Goal: Task Accomplishment & Management: Manage account settings

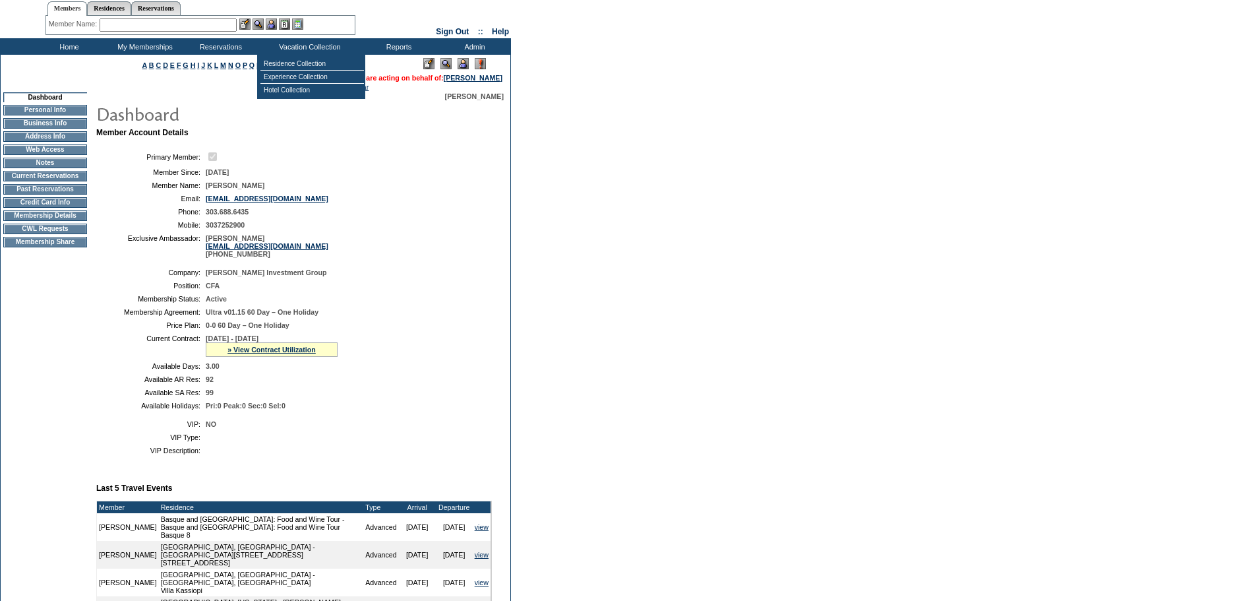
scroll to position [66, 0]
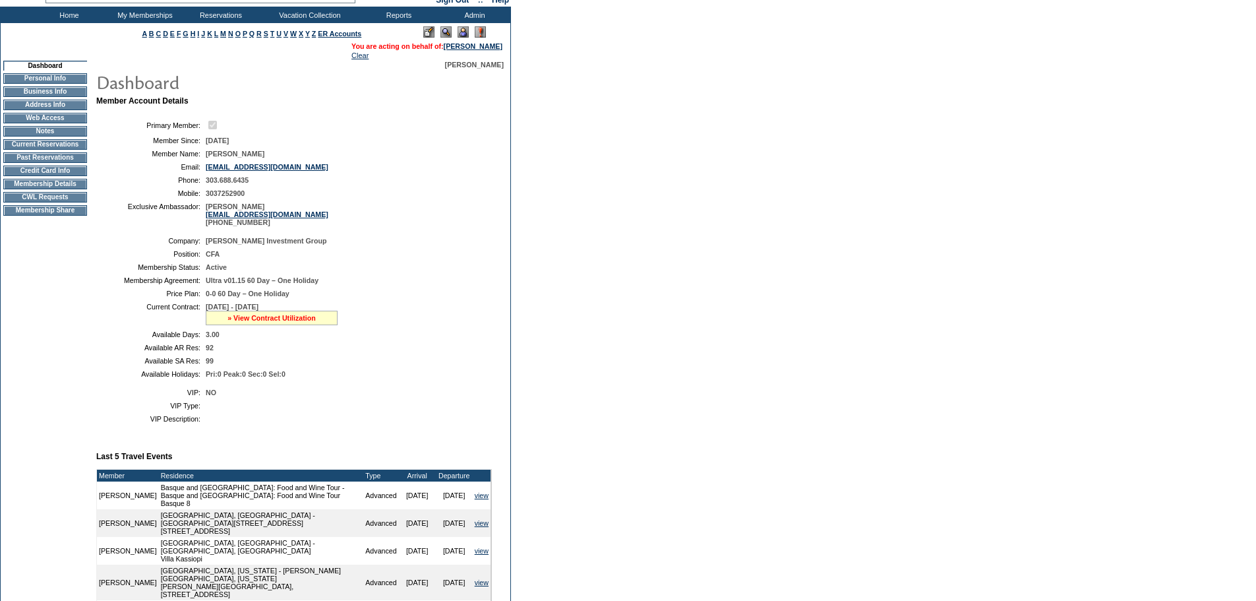
click at [289, 322] on link "» View Contract Utilization" at bounding box center [272, 318] width 88 height 8
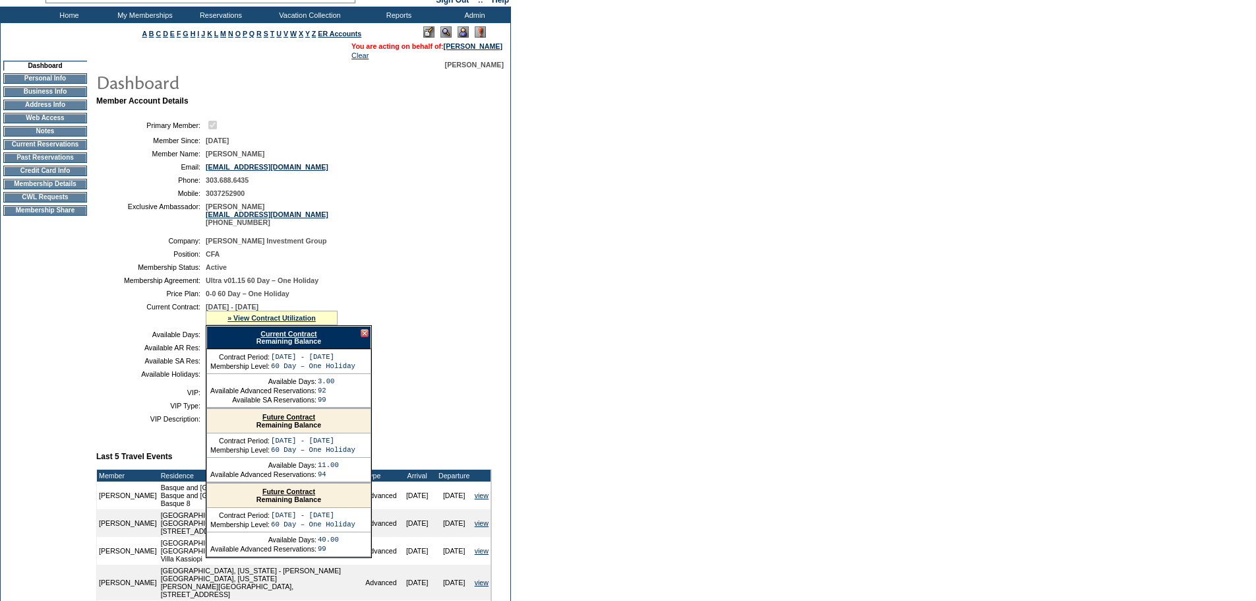
click at [655, 332] on form "Follow Us ::" at bounding box center [628, 439] width 1256 height 1010
click at [654, 336] on form "Follow Us ::" at bounding box center [628, 439] width 1256 height 1010
click at [363, 337] on div at bounding box center [365, 333] width 8 height 8
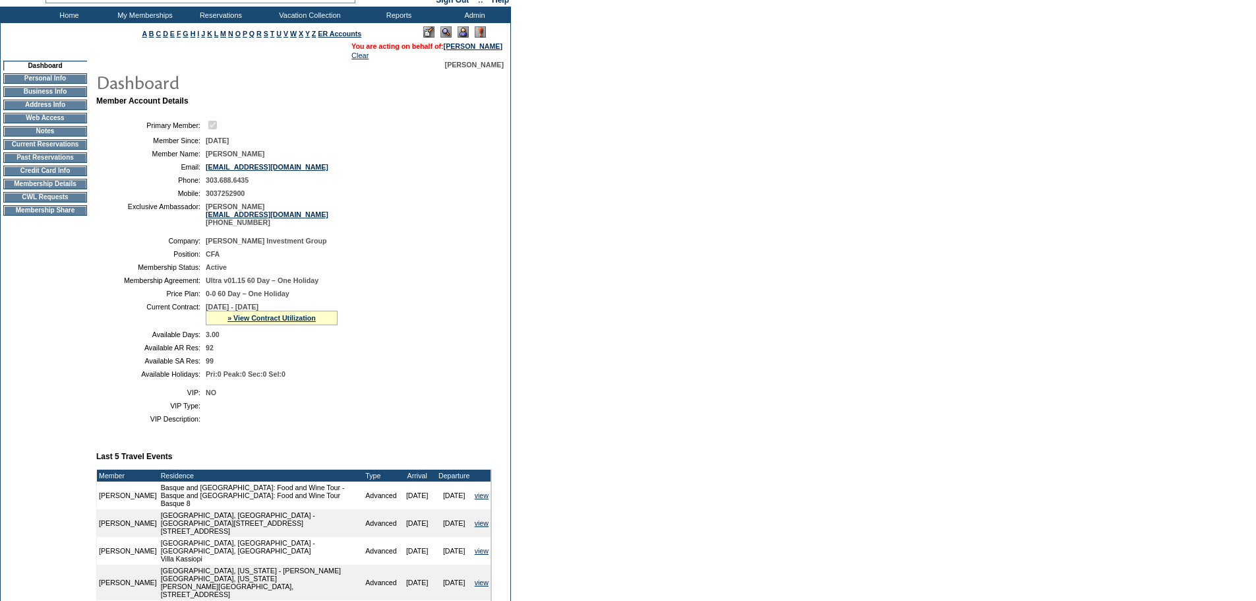
click at [704, 385] on form "Follow Us ::" at bounding box center [628, 439] width 1256 height 1010
click at [949, 527] on form "Follow Us ::" at bounding box center [628, 439] width 1256 height 1010
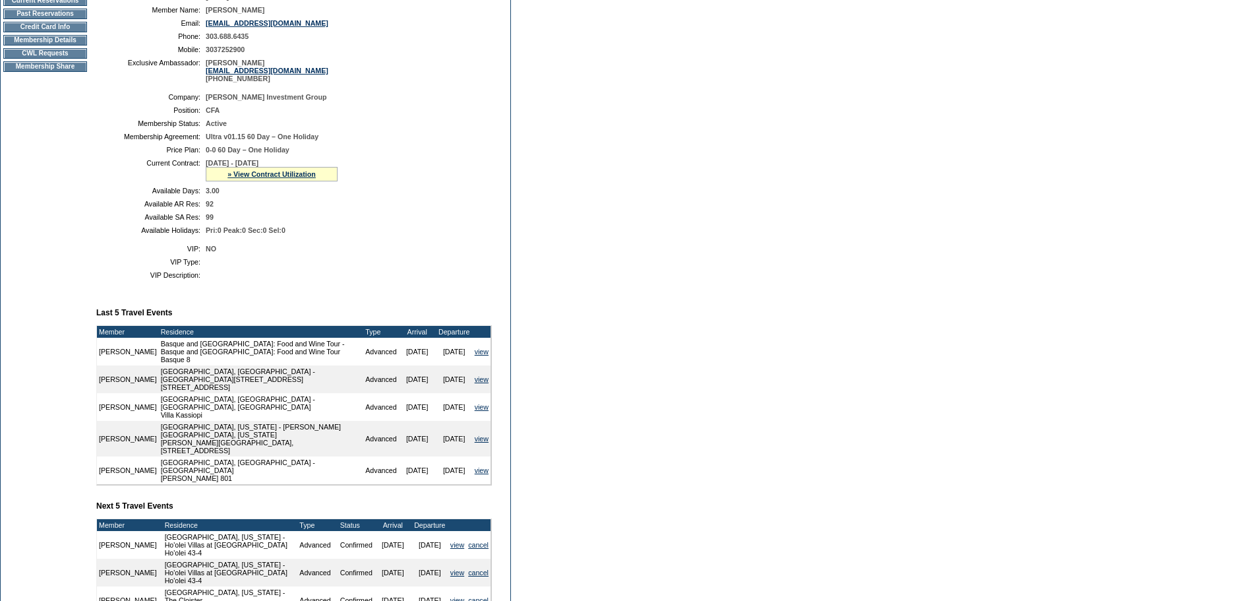
scroll to position [330, 0]
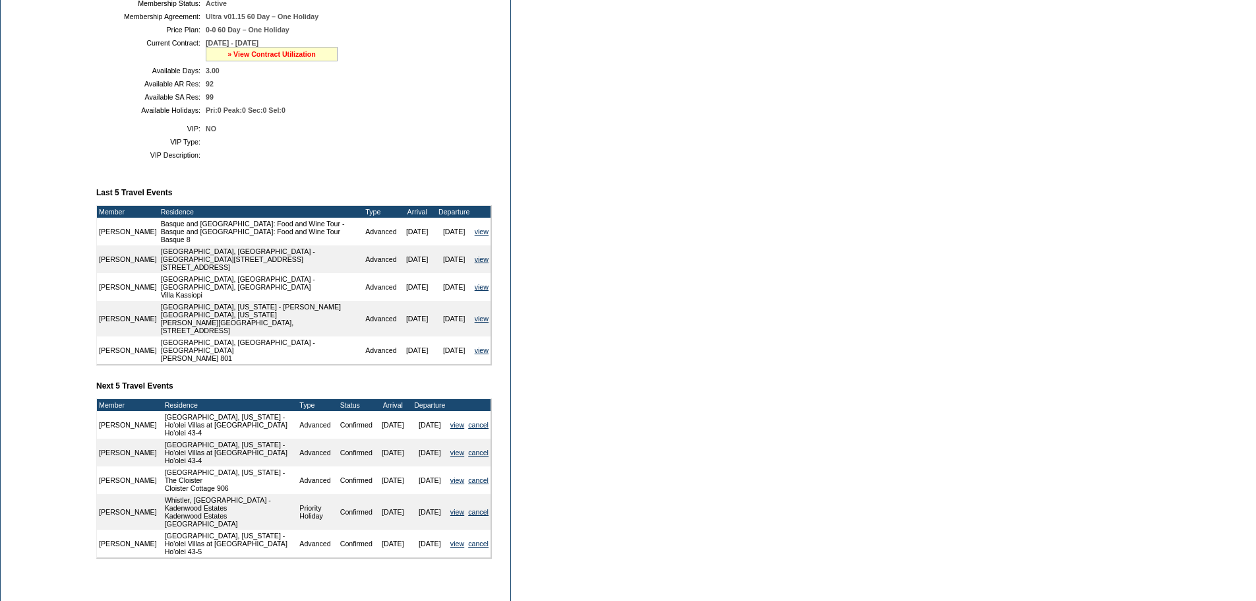
click at [293, 58] on link "» View Contract Utilization" at bounding box center [272, 54] width 88 height 8
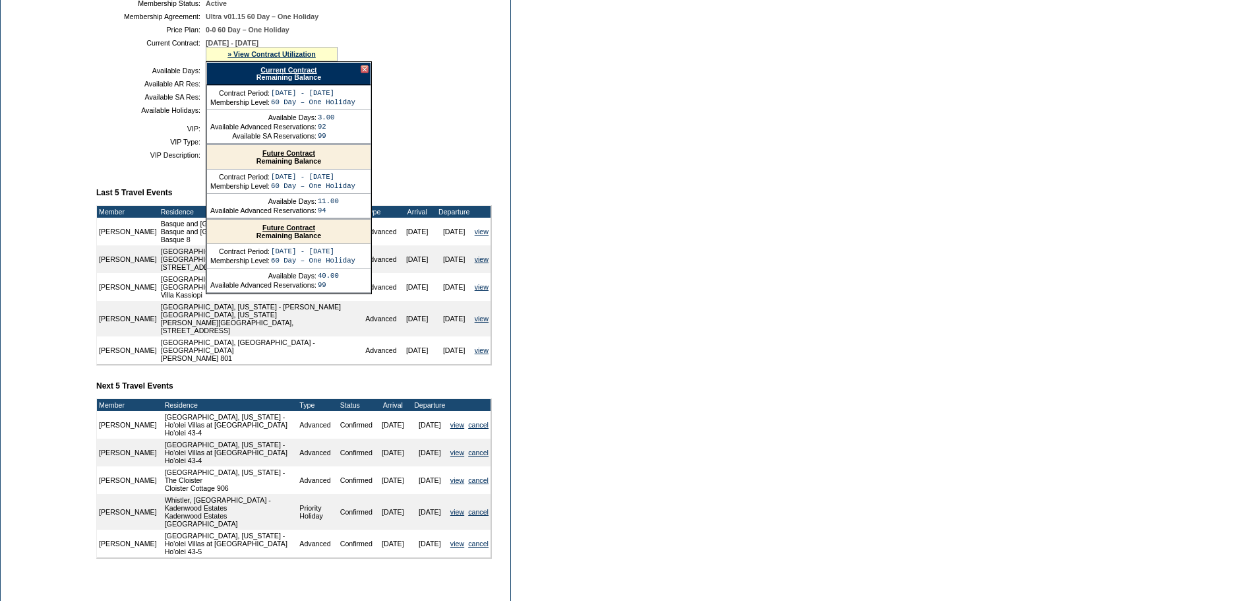
click at [365, 73] on div at bounding box center [365, 69] width 8 height 8
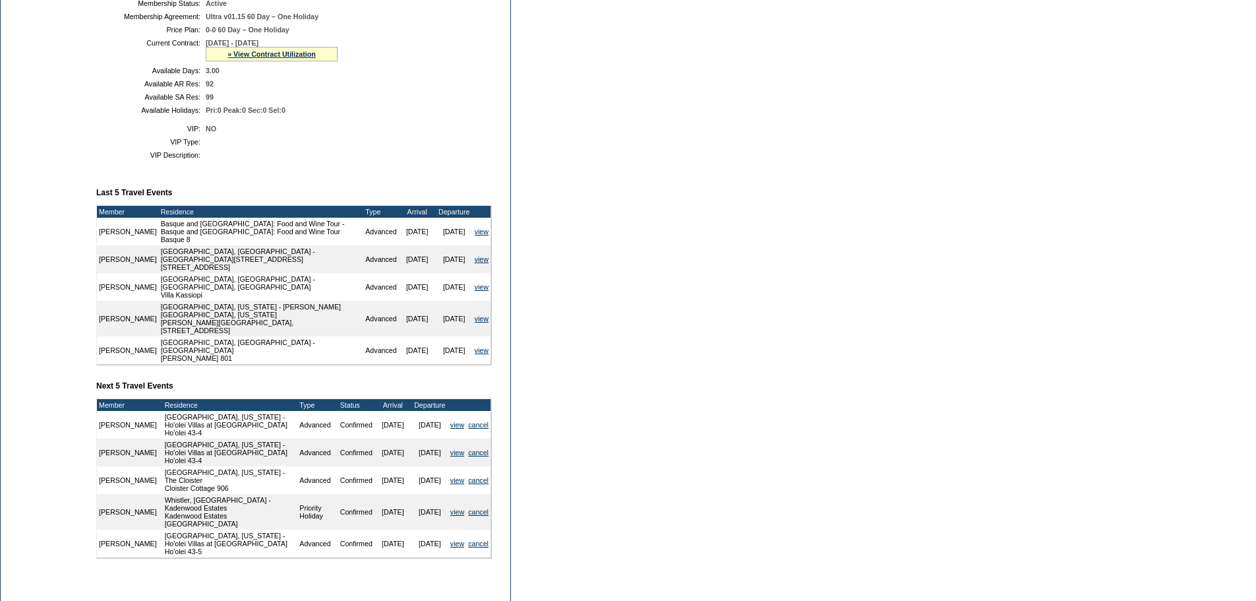
drag, startPoint x: 926, startPoint y: 130, endPoint x: 941, endPoint y: 140, distance: 18.1
click at [941, 140] on form "Follow Us ::" at bounding box center [628, 175] width 1256 height 1010
click at [700, 440] on form "Follow Us ::" at bounding box center [628, 175] width 1256 height 1010
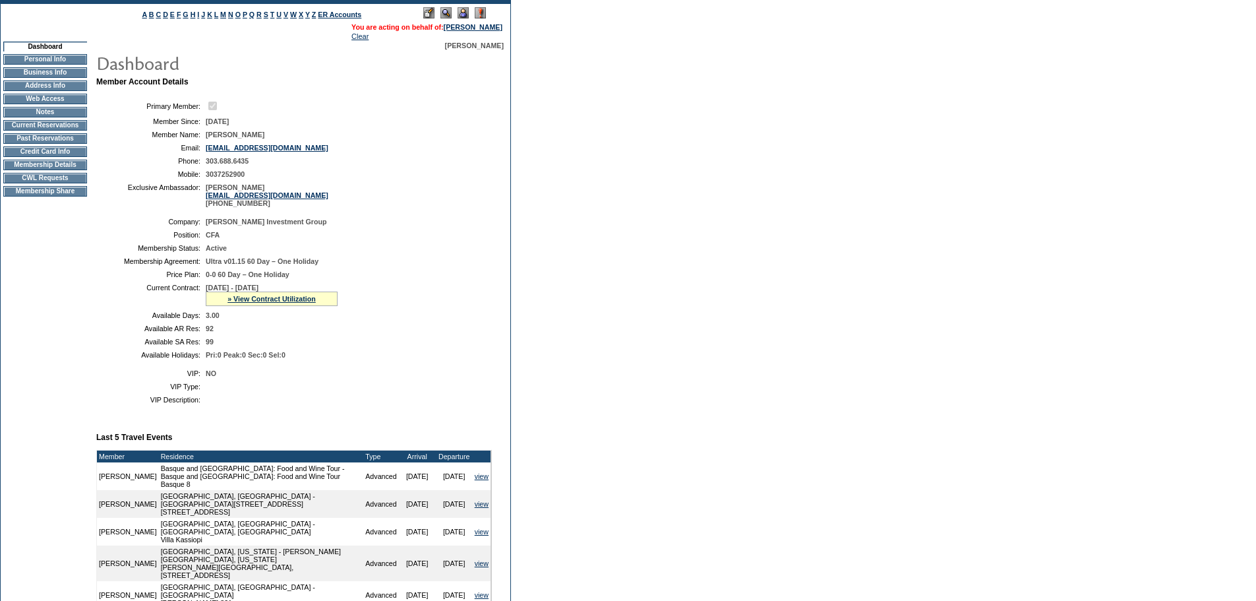
scroll to position [0, 0]
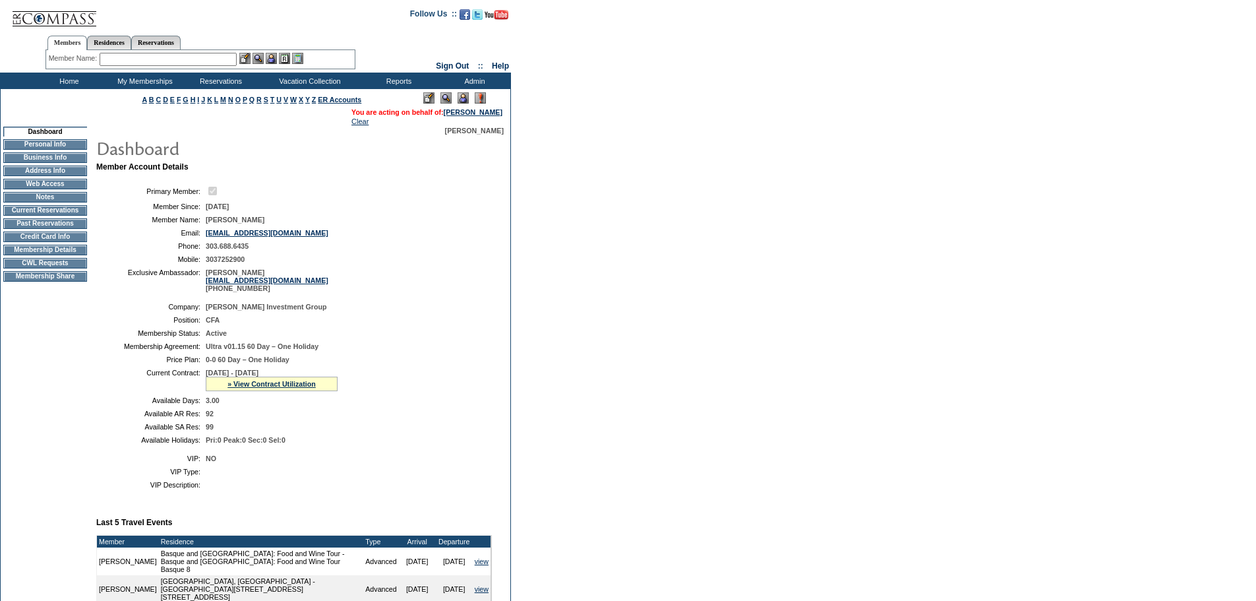
click at [135, 53] on input "text" at bounding box center [168, 59] width 137 height 13
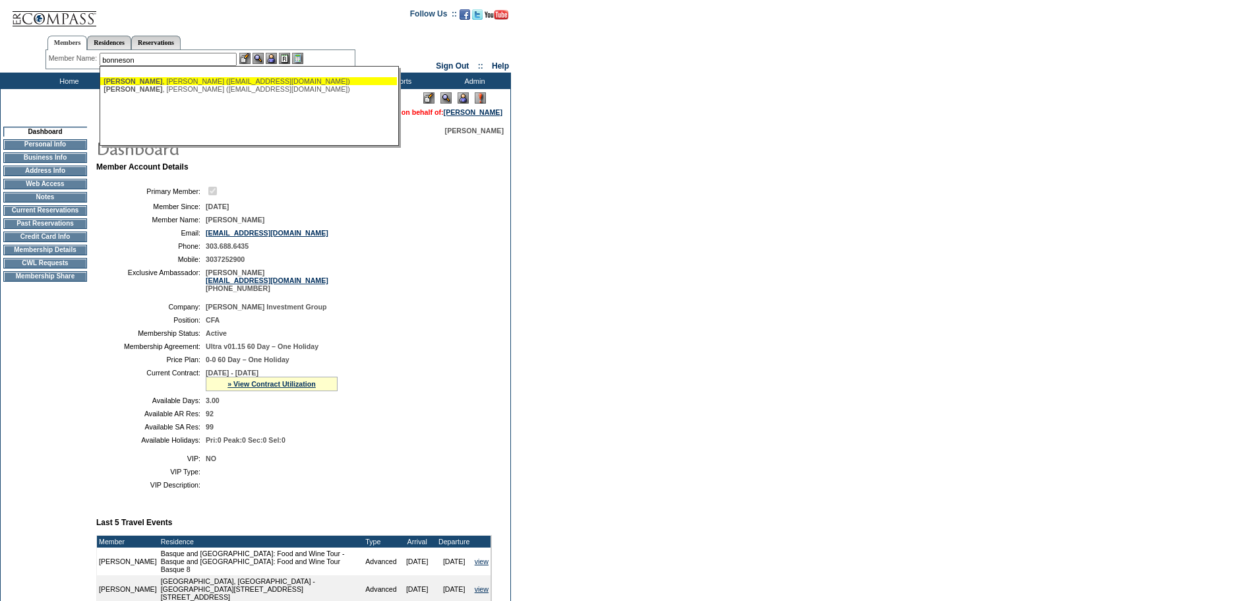
click at [172, 80] on div "[PERSON_NAME] ([EMAIL_ADDRESS][DOMAIN_NAME])" at bounding box center [249, 81] width 290 height 8
type input "[PERSON_NAME] ([EMAIL_ADDRESS][DOMAIN_NAME])"
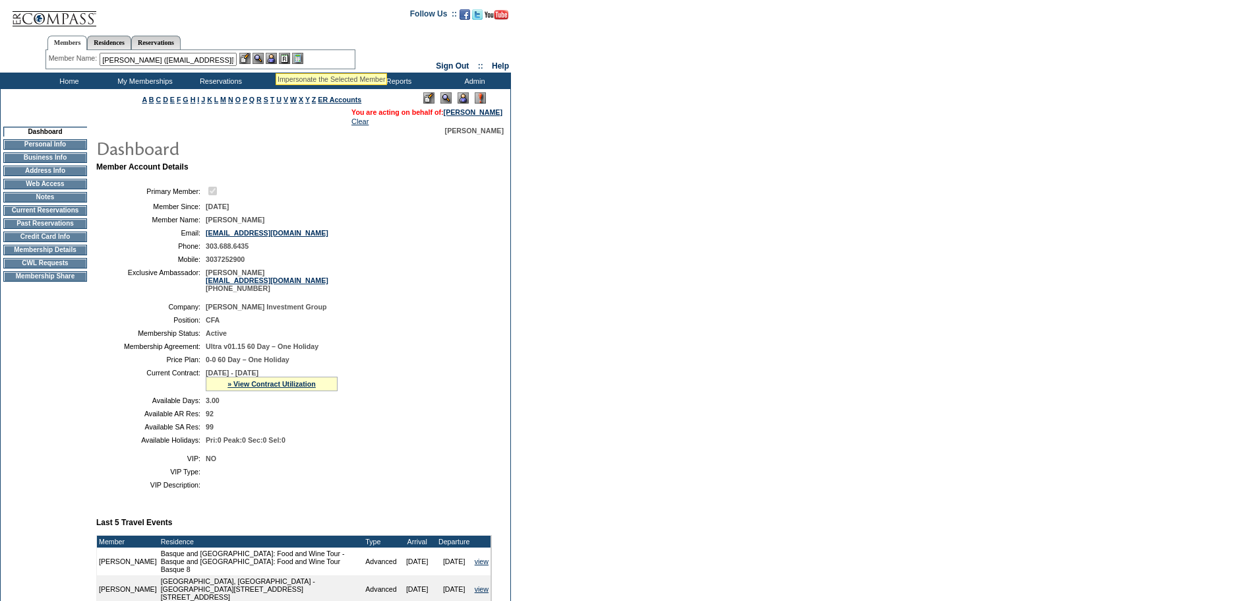
click at [276, 57] on img at bounding box center [271, 58] width 11 height 11
click at [263, 60] on img at bounding box center [258, 58] width 11 height 11
